Goal: Information Seeking & Learning: Learn about a topic

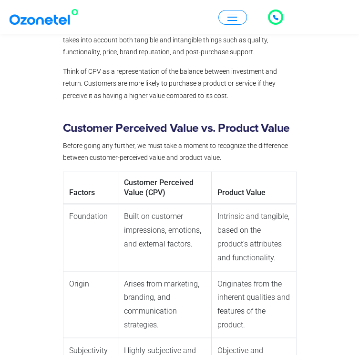
scroll to position [623, 0]
drag, startPoint x: 90, startPoint y: 209, endPoint x: 112, endPoint y: 211, distance: 23.0
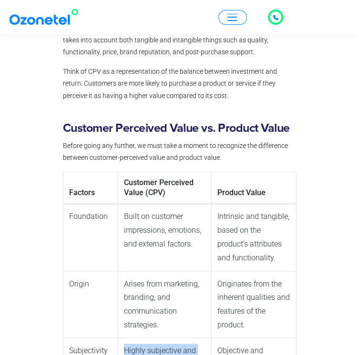
drag, startPoint x: 88, startPoint y: 206, endPoint x: 196, endPoint y: 220, distance: 109.1
copy td "Highly subjective and varies among individuals based on perception."
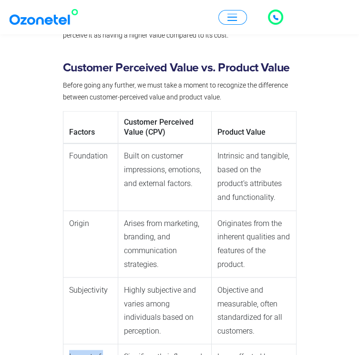
drag, startPoint x: 25, startPoint y: 186, endPoint x: 62, endPoint y: 202, distance: 40.5
drag, startPoint x: 90, startPoint y: 186, endPoint x: 188, endPoint y: 197, distance: 98.8
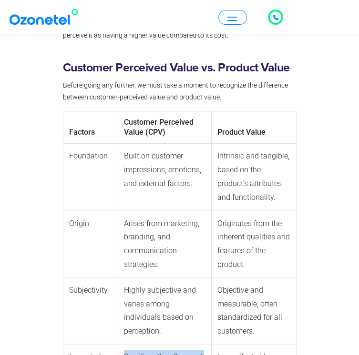
copy td "Significantly influenced by effective marketing and branding efforts"
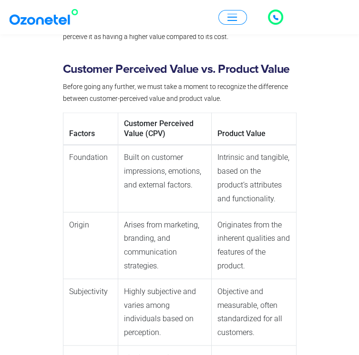
scroll to position [683, 0]
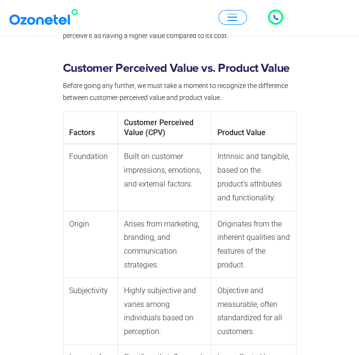
drag, startPoint x: 88, startPoint y: 224, endPoint x: 92, endPoint y: 231, distance: 7.9
drag, startPoint x: 88, startPoint y: 225, endPoint x: 127, endPoint y: 261, distance: 52.6
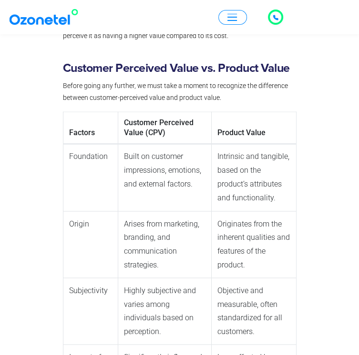
drag, startPoint x: 86, startPoint y: 224, endPoint x: 129, endPoint y: 259, distance: 54.5
copy td "Connected to customers’ emotional and perceived needs and aspirations."
drag, startPoint x: 89, startPoint y: 279, endPoint x: 95, endPoint y: 277, distance: 6.9
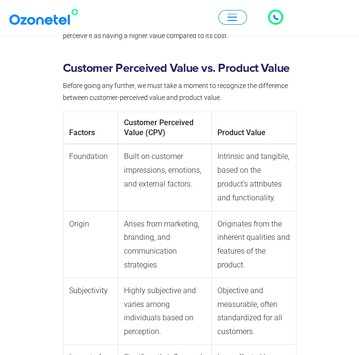
drag, startPoint x: 221, startPoint y: 278, endPoint x: 261, endPoint y: 309, distance: 50.6
drag, startPoint x: 222, startPoint y: 279, endPoint x: 249, endPoint y: 303, distance: 36.4
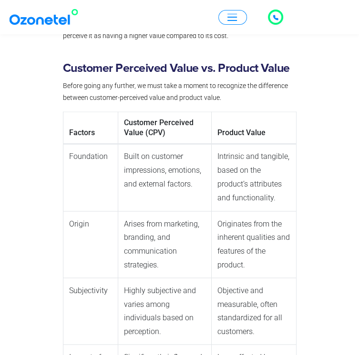
copy div "Relatively stable, as it depends on the enduring features of the product."
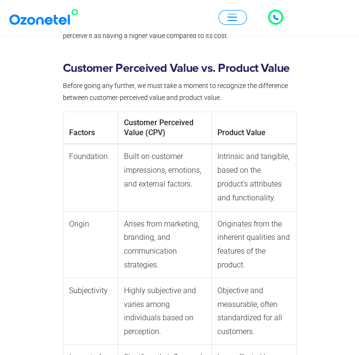
drag, startPoint x: 223, startPoint y: 279, endPoint x: 244, endPoint y: 302, distance: 30.3
copy div "Relatively stable, as it depends on the enduring features of the product."
